Goal: Task Accomplishment & Management: Use online tool/utility

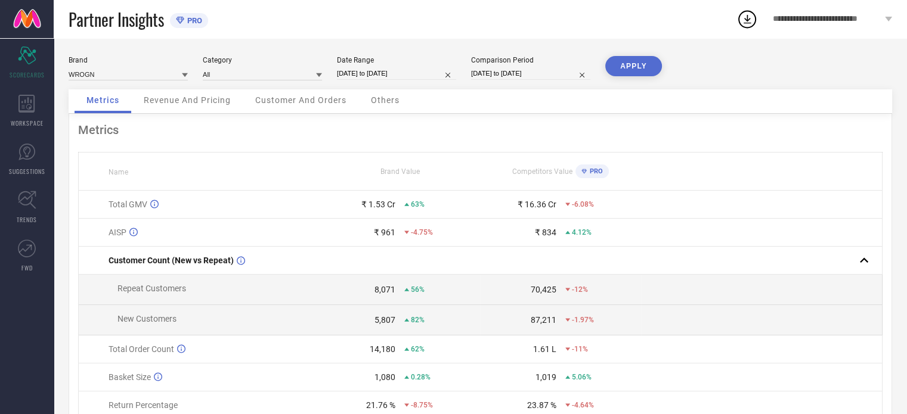
select select "8"
select select "2025"
select select "9"
select select "2025"
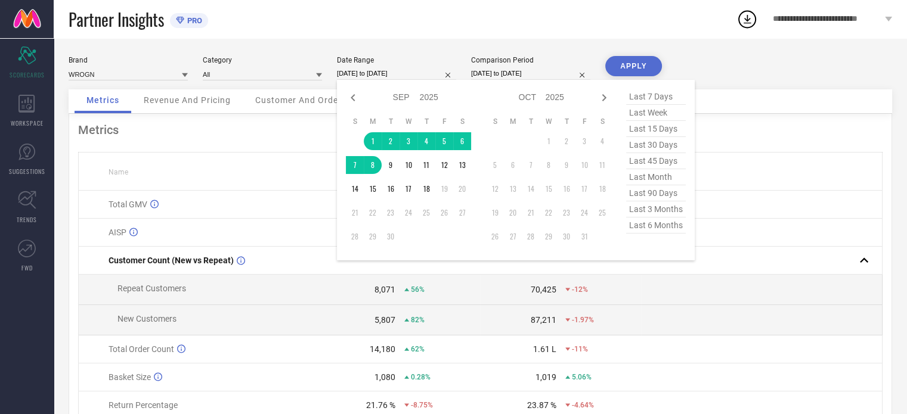
click at [399, 76] on input "[DATE] to [DATE]" at bounding box center [396, 73] width 119 height 13
click at [708, 63] on div "Brand WROGN Category All Date Range [DATE] to [DATE] Jan Feb Mar Apr May Jun [D…" at bounding box center [481, 72] width 824 height 33
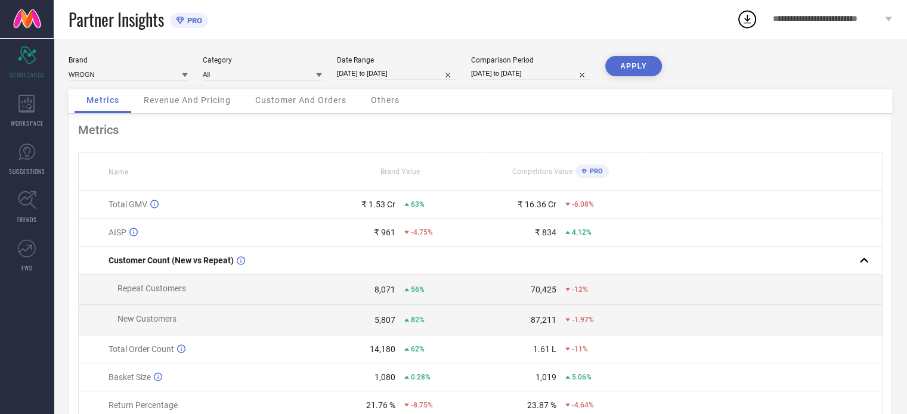
click at [400, 73] on input "[DATE] to [DATE]" at bounding box center [396, 73] width 119 height 13
select select "8"
select select "2025"
select select "9"
select select "2025"
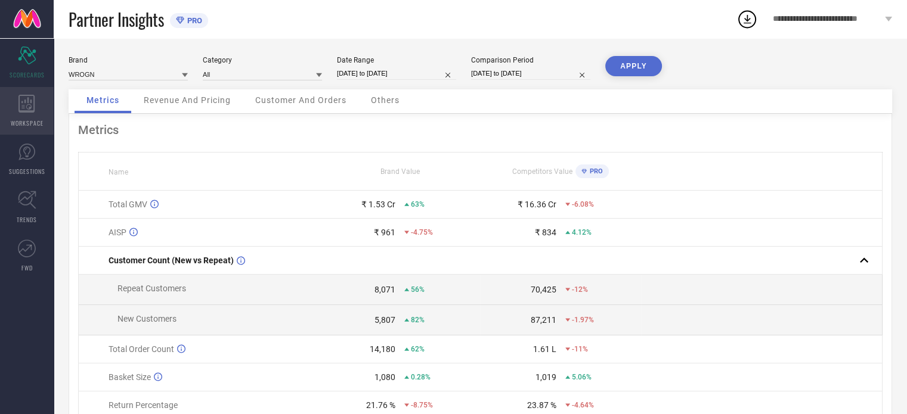
click at [34, 116] on div "WORKSPACE" at bounding box center [27, 111] width 54 height 48
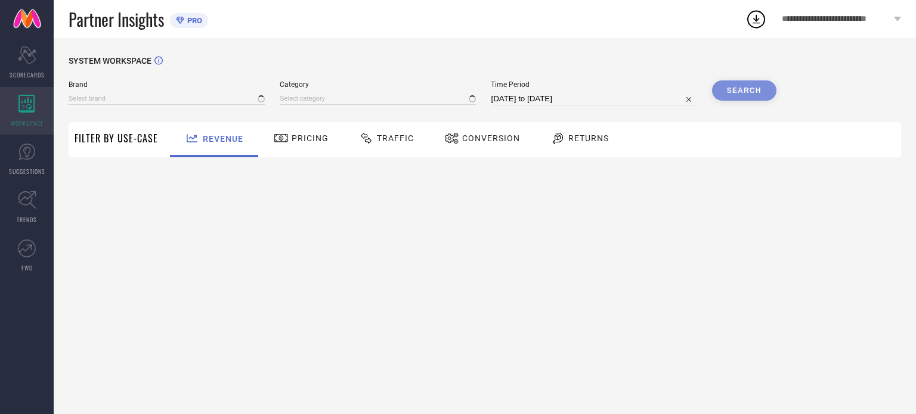
type input "WROGN"
type input "All"
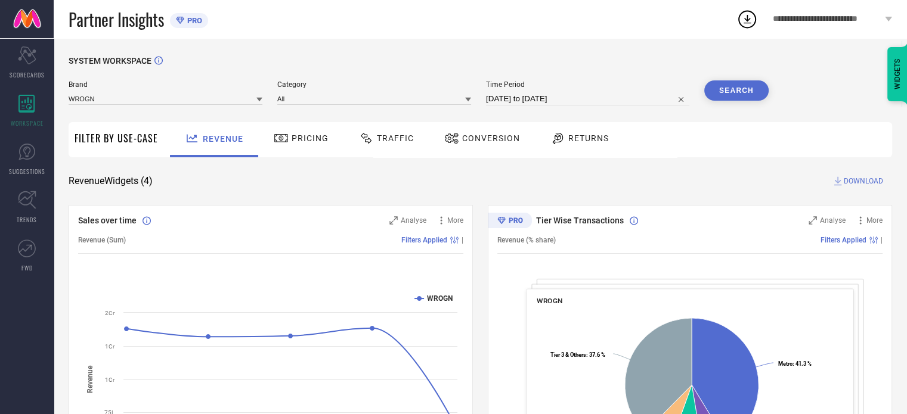
click at [398, 142] on span "Traffic" at bounding box center [395, 139] width 37 height 10
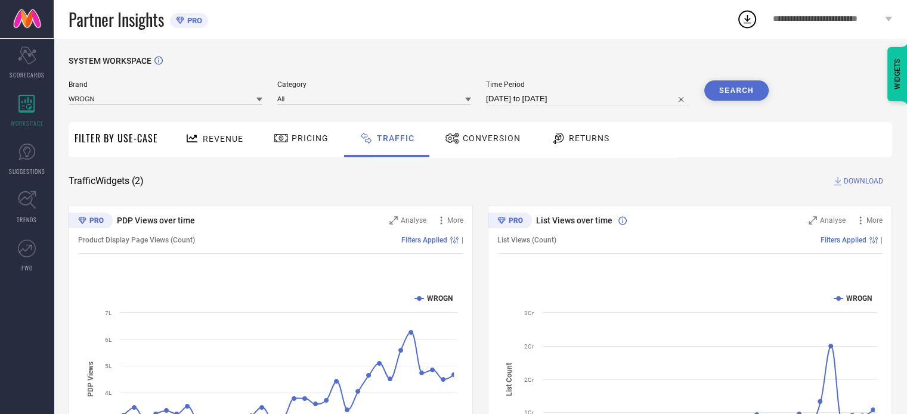
select select "7"
select select "2025"
select select "8"
select select "2025"
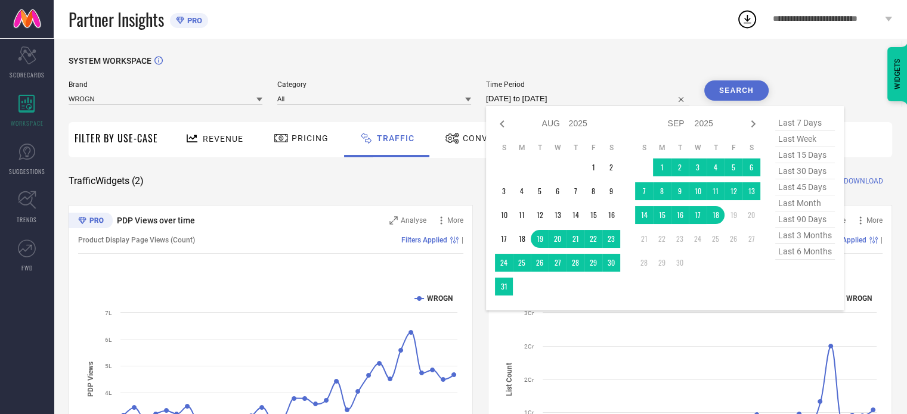
click at [524, 100] on input "[DATE] to [DATE]" at bounding box center [587, 99] width 203 height 14
click at [806, 157] on span "last 15 days" at bounding box center [805, 155] width 60 height 16
type input "[DATE] to [DATE]"
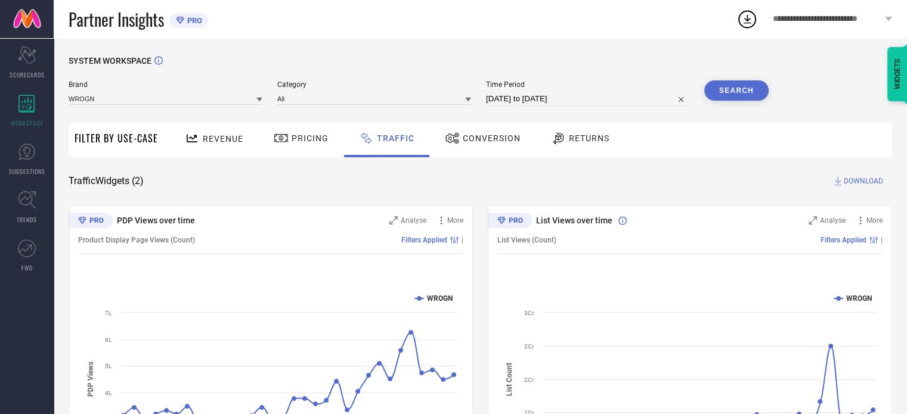
click at [727, 88] on button "Search" at bounding box center [736, 91] width 64 height 20
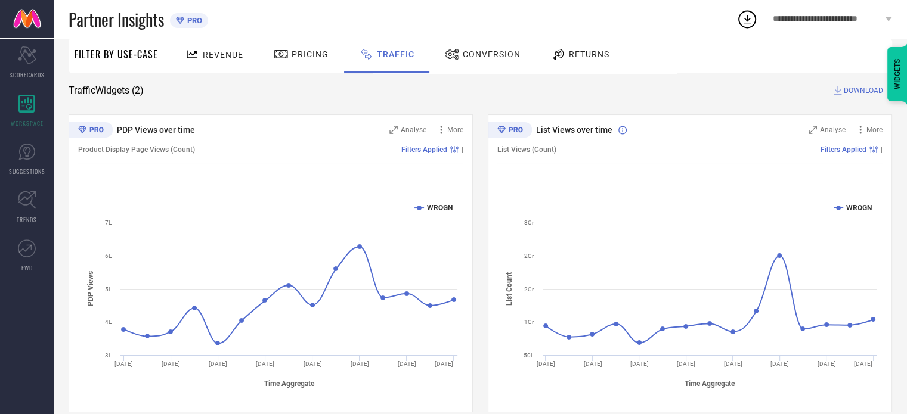
scroll to position [95, 0]
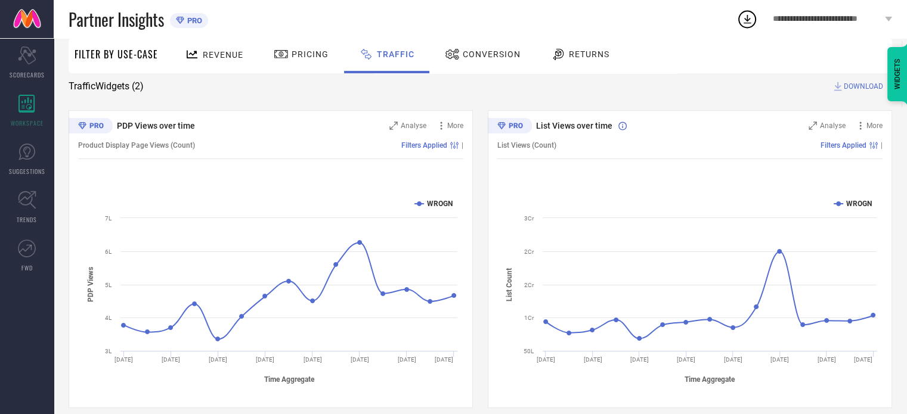
click at [852, 85] on span "DOWNLOAD" at bounding box center [863, 87] width 39 height 12
click at [751, 20] on icon at bounding box center [746, 18] width 21 height 21
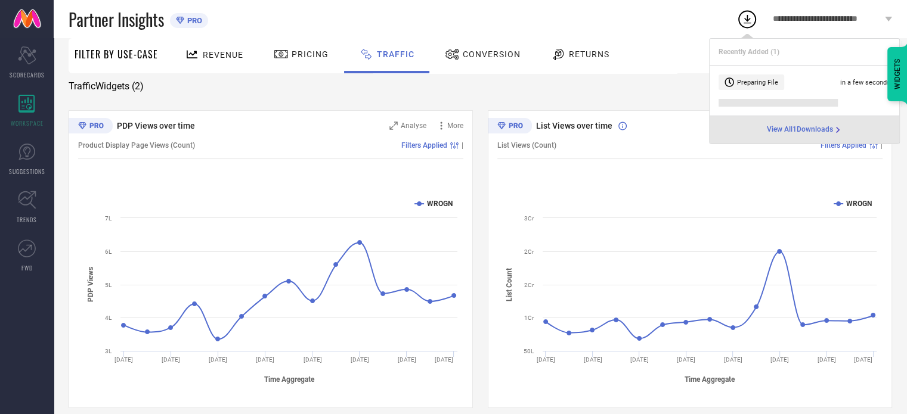
click at [801, 128] on span "View All 1 Downloads" at bounding box center [800, 130] width 66 height 10
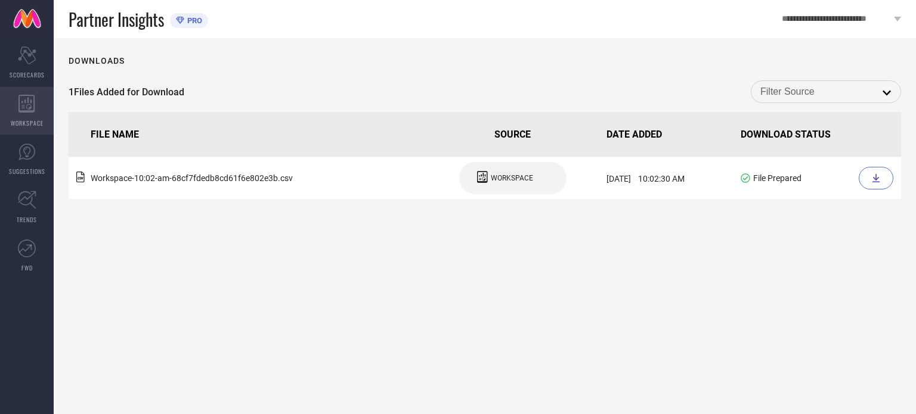
click at [33, 125] on span "WORKSPACE" at bounding box center [27, 123] width 33 height 9
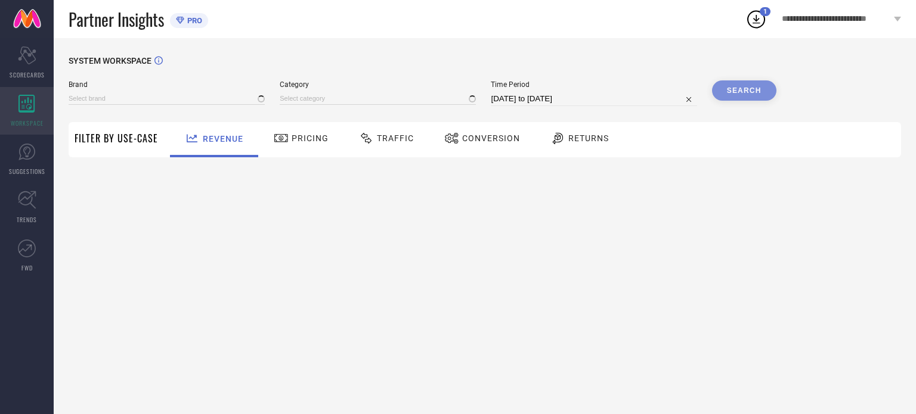
type input "WROGN"
type input "All"
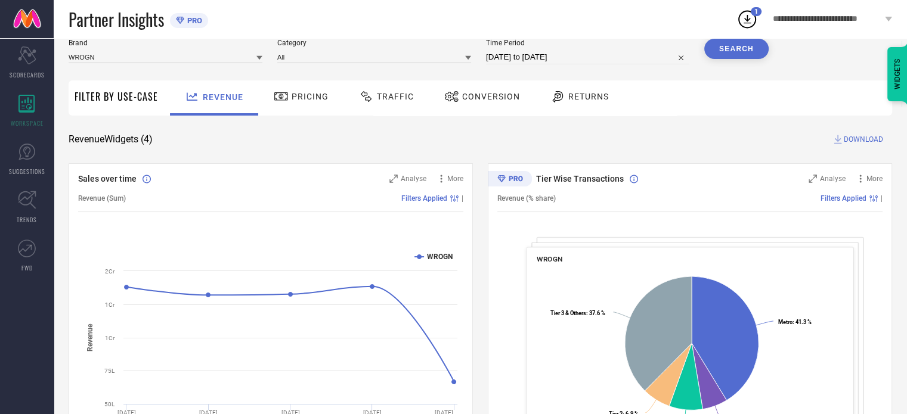
scroll to position [43, 0]
click at [475, 101] on div "Conversion" at bounding box center [482, 95] width 82 height 20
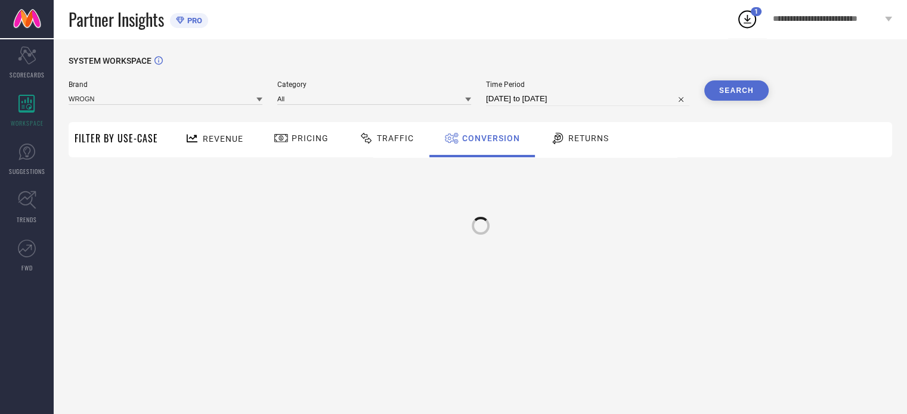
scroll to position [0, 0]
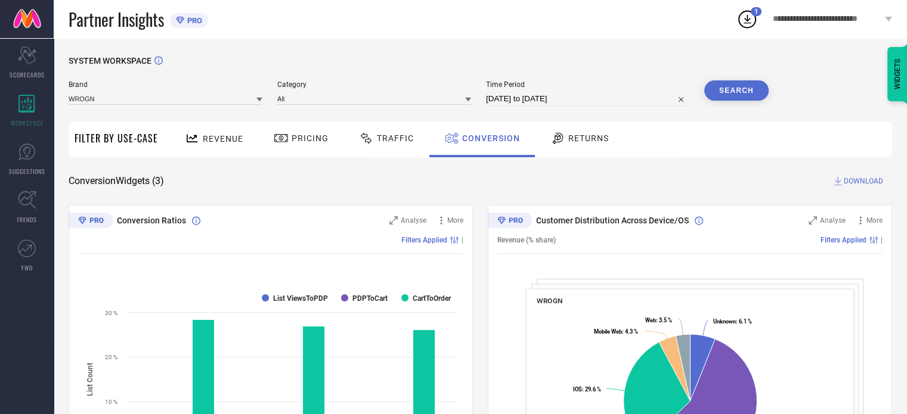
click at [587, 92] on input "[DATE] to [DATE]" at bounding box center [587, 99] width 203 height 14
select select "7"
select select "2025"
select select "8"
select select "2025"
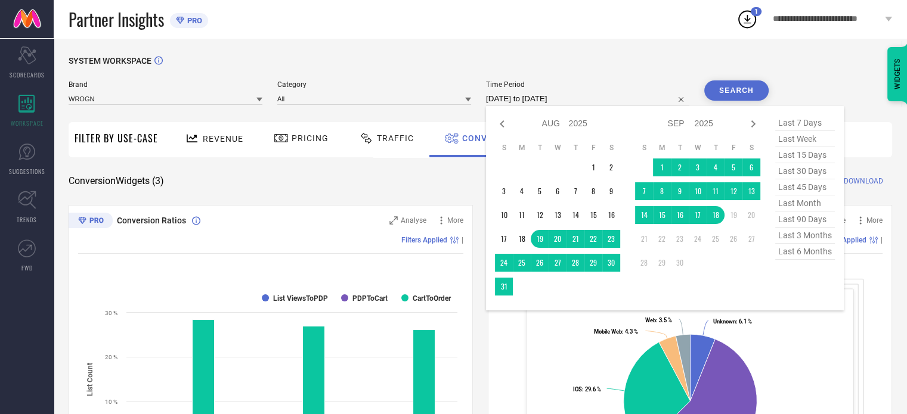
click at [813, 158] on span "last 15 days" at bounding box center [805, 155] width 60 height 16
type input "[DATE] to [DATE]"
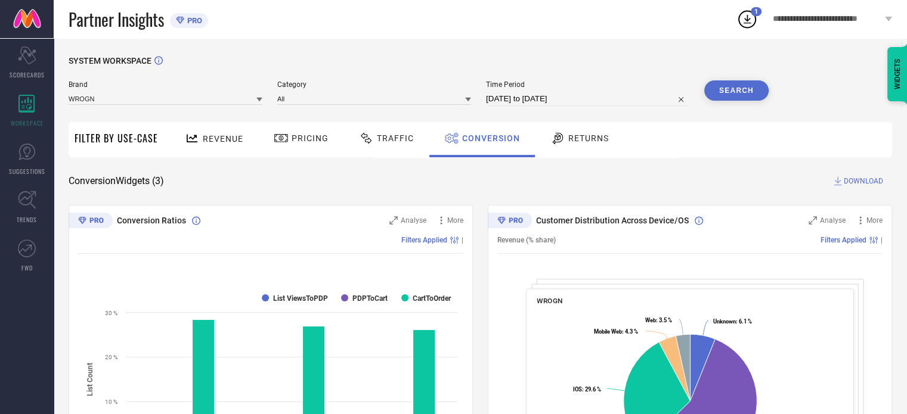
select select "8"
select select "2025"
select select "9"
select select "2025"
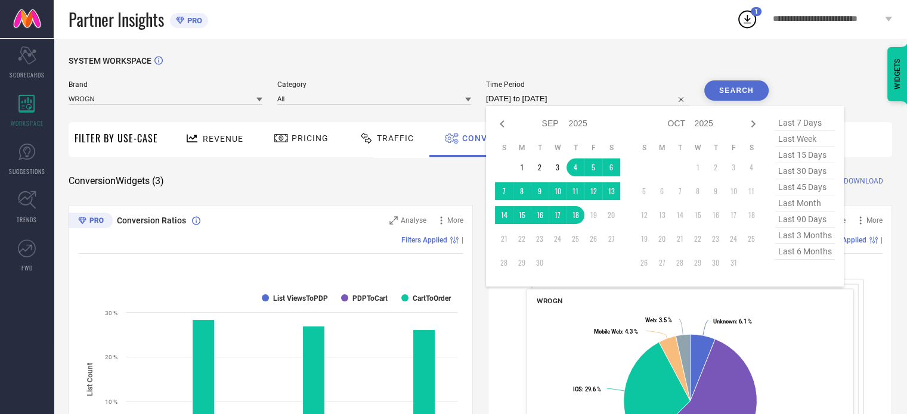
click at [598, 100] on input "[DATE] to [DATE]" at bounding box center [587, 99] width 203 height 14
click at [806, 121] on span "last 7 days" at bounding box center [805, 123] width 60 height 16
type input "[DATE] to [DATE]"
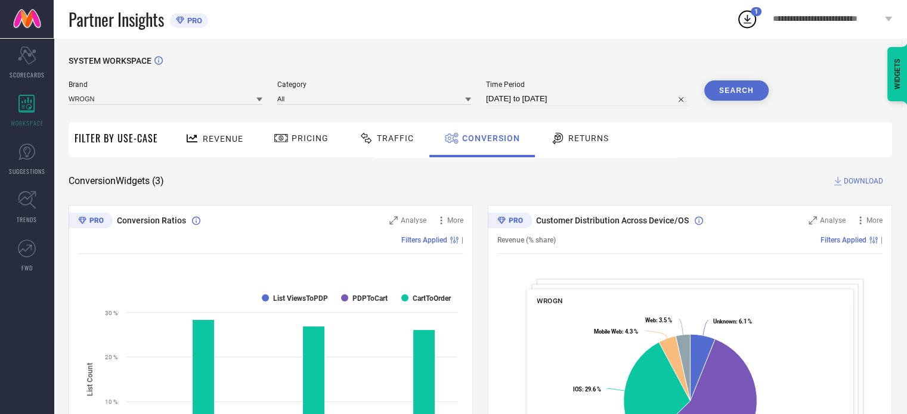
click at [727, 92] on button "Search" at bounding box center [736, 91] width 64 height 20
click at [385, 135] on span "Traffic" at bounding box center [395, 139] width 37 height 10
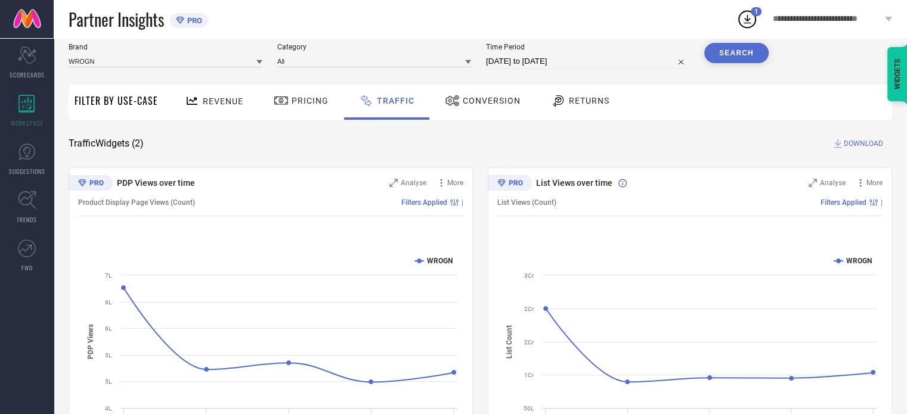
scroll to position [36, 0]
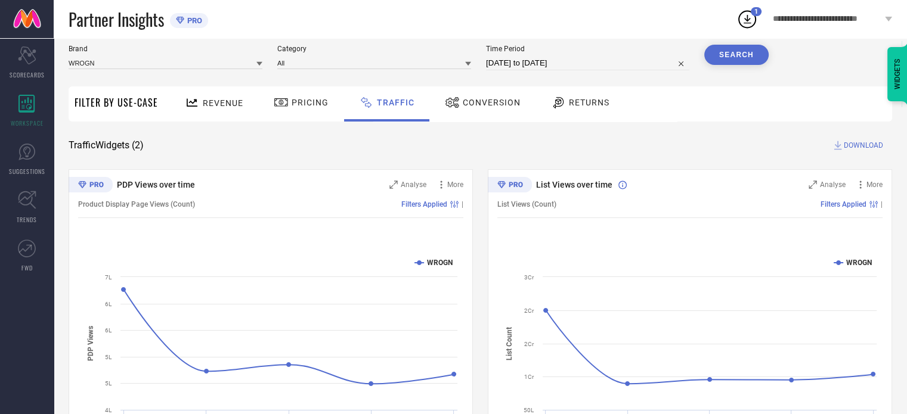
select select "8"
select select "2025"
select select "9"
select select "2025"
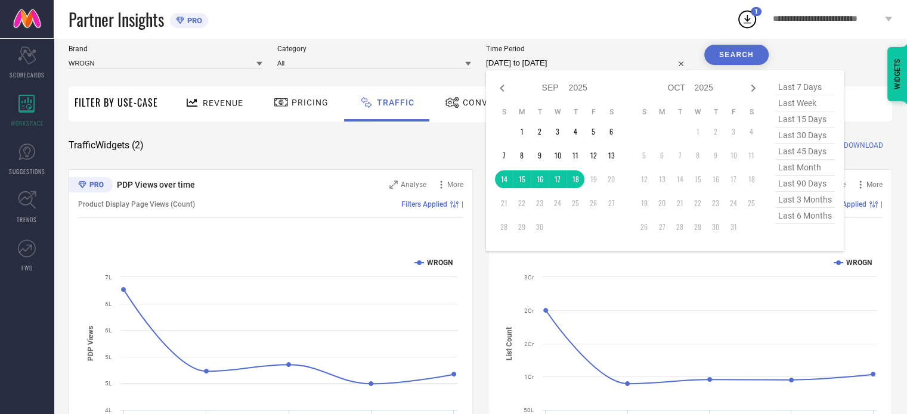
click at [589, 64] on input "[DATE] to [DATE]" at bounding box center [587, 63] width 203 height 14
click at [585, 34] on div "Partner Insights PRO" at bounding box center [403, 19] width 668 height 38
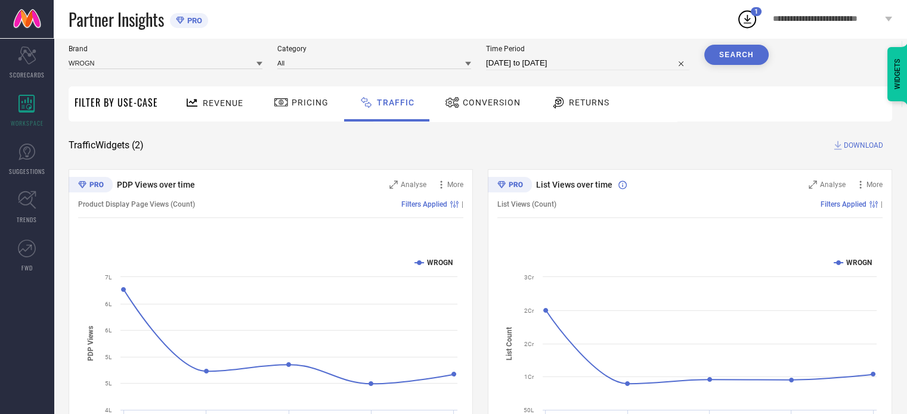
click at [499, 108] on div "Conversion" at bounding box center [483, 102] width 82 height 20
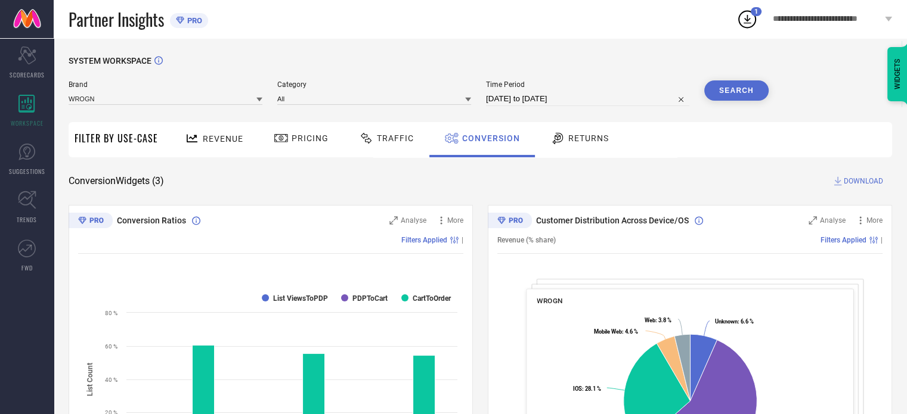
click at [524, 102] on input "[DATE] to [DATE]" at bounding box center [587, 99] width 203 height 14
select select "8"
select select "2025"
select select "9"
select select "2025"
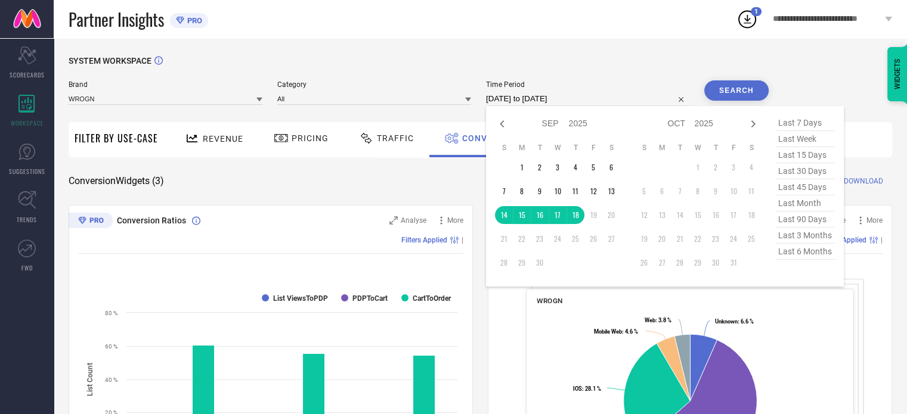
click at [811, 127] on span "last 7 days" at bounding box center [805, 123] width 60 height 16
type input "[DATE] to [DATE]"
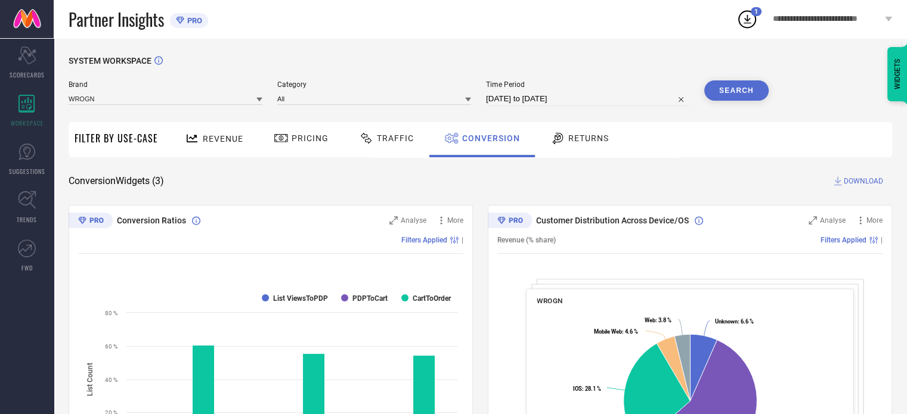
click at [355, 89] on span "Category" at bounding box center [374, 85] width 194 height 8
select select "8"
select select "2025"
select select "9"
select select "2025"
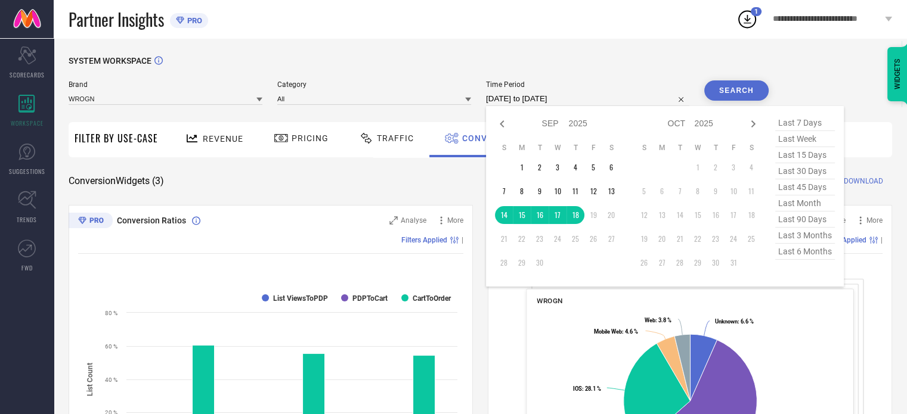
click at [596, 97] on input "[DATE] to [DATE]" at bounding box center [587, 99] width 203 height 14
